Goal: Information Seeking & Learning: Stay updated

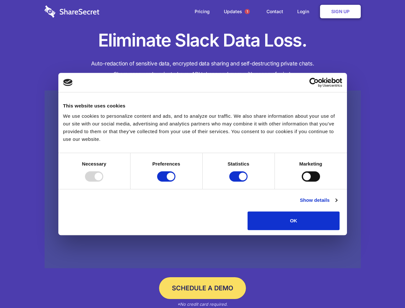
click at [103, 182] on div at bounding box center [94, 176] width 18 height 10
click at [176, 182] on input "Preferences" at bounding box center [166, 176] width 18 height 10
checkbox input "false"
click at [239, 182] on input "Statistics" at bounding box center [238, 176] width 18 height 10
checkbox input "false"
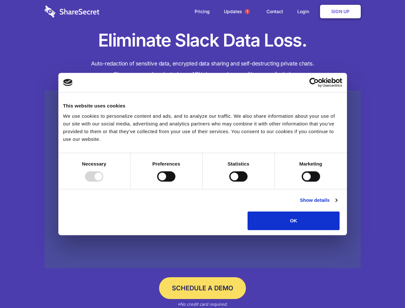
click at [302, 182] on input "Marketing" at bounding box center [311, 176] width 18 height 10
checkbox input "true"
click at [337, 204] on link "Show details" at bounding box center [318, 200] width 37 height 8
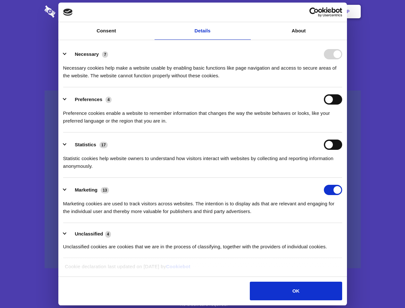
click at [342, 80] on div "Necessary cookies help make a website usable by enabling basic functions like p…" at bounding box center [202, 69] width 279 height 20
click at [247, 12] on span "1" at bounding box center [247, 11] width 5 height 5
